Goal: Task Accomplishment & Management: Manage account settings

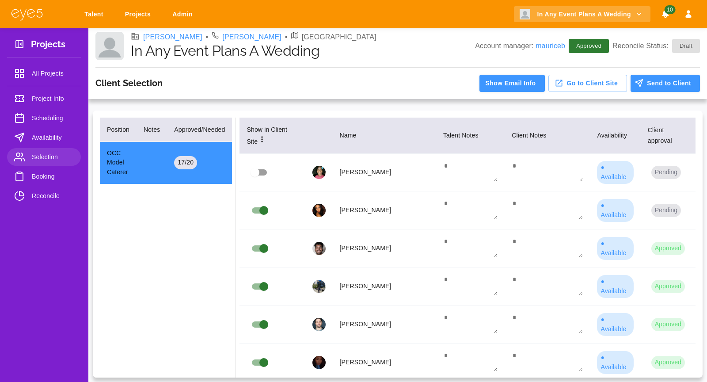
scroll to position [533, 0]
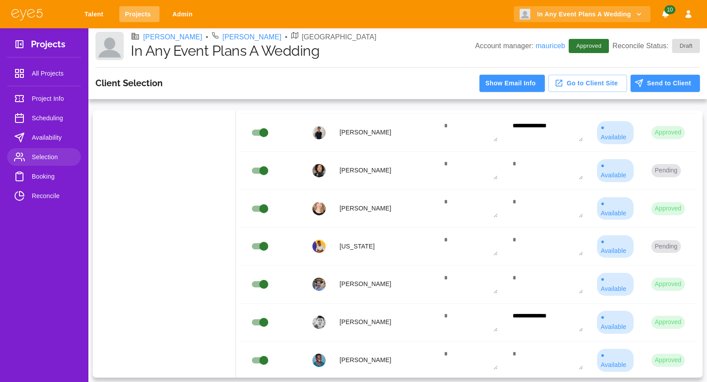
click at [131, 12] on link "Projects" at bounding box center [139, 14] width 40 height 16
select select "*"
select select "**"
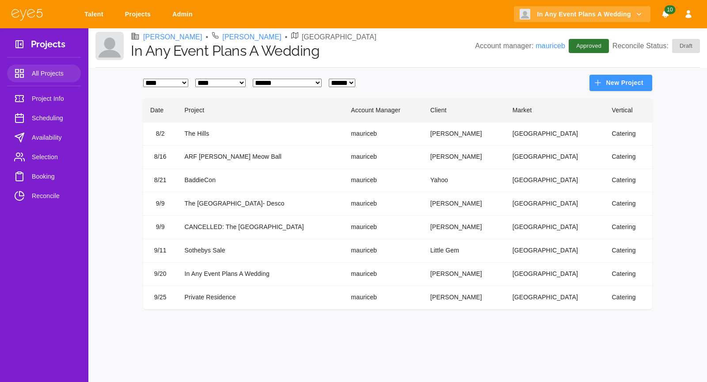
click at [214, 272] on td "In Any Event Plans A Wedding" at bounding box center [261, 273] width 166 height 23
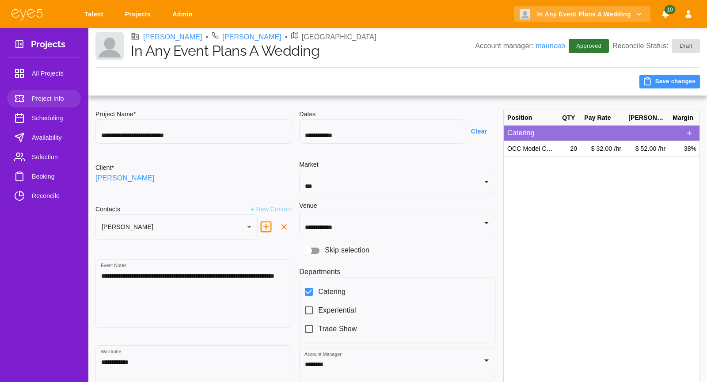
click at [49, 157] on span "Selection" at bounding box center [53, 156] width 42 height 11
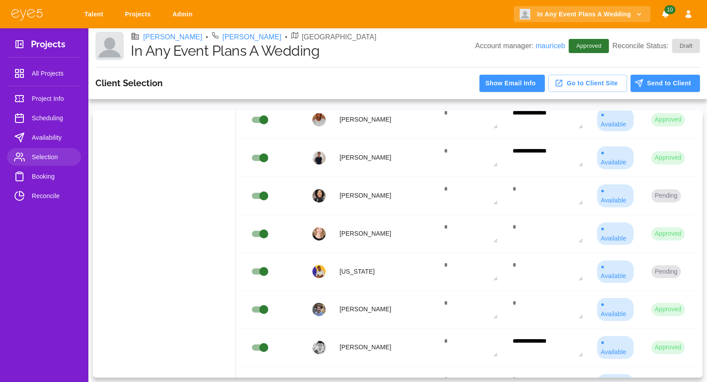
scroll to position [533, 0]
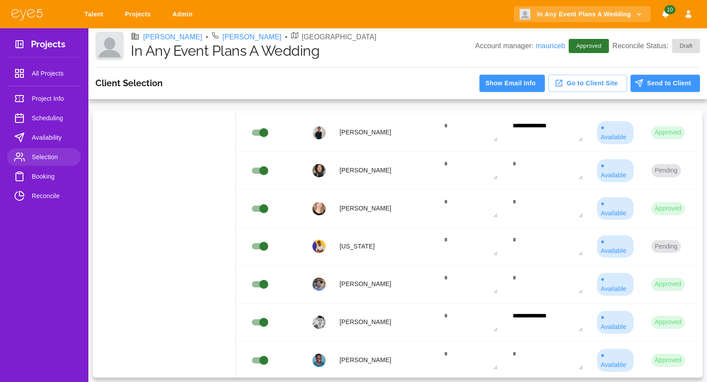
click at [46, 174] on span "Booking" at bounding box center [53, 176] width 42 height 11
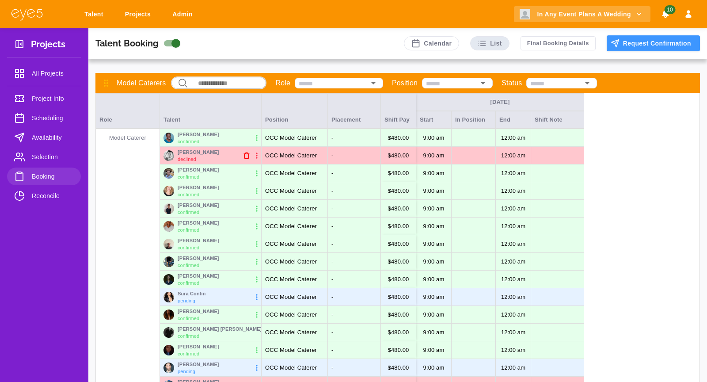
scroll to position [35, 0]
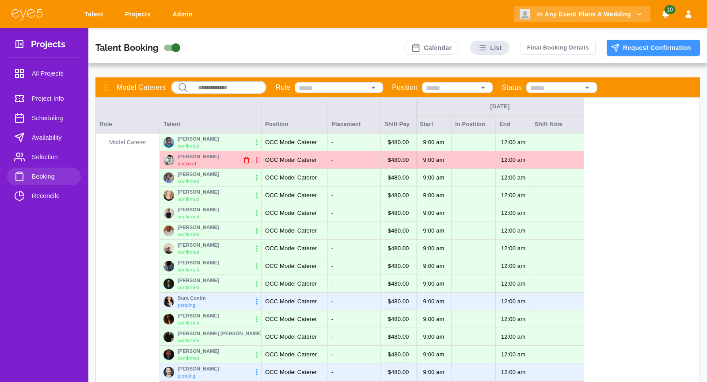
click at [255, 228] on icon "button" at bounding box center [256, 230] width 9 height 9
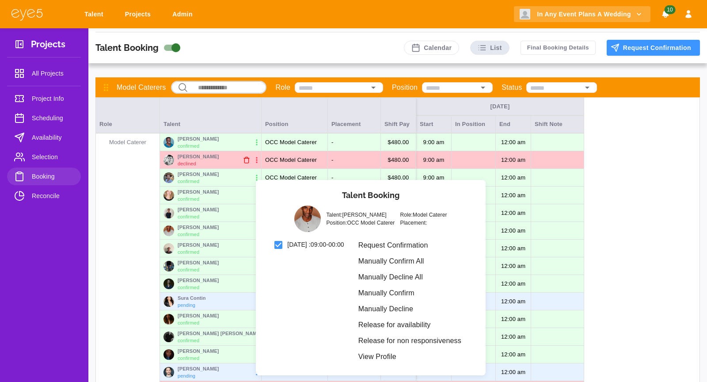
click at [413, 307] on li "Manually Decline" at bounding box center [409, 309] width 117 height 16
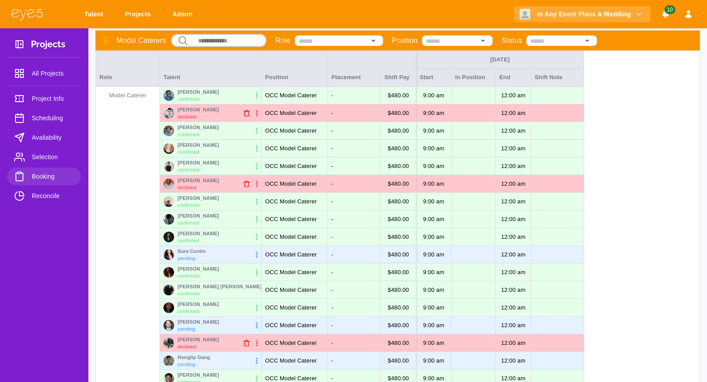
scroll to position [64, 0]
